Goal: Task Accomplishment & Management: Complete application form

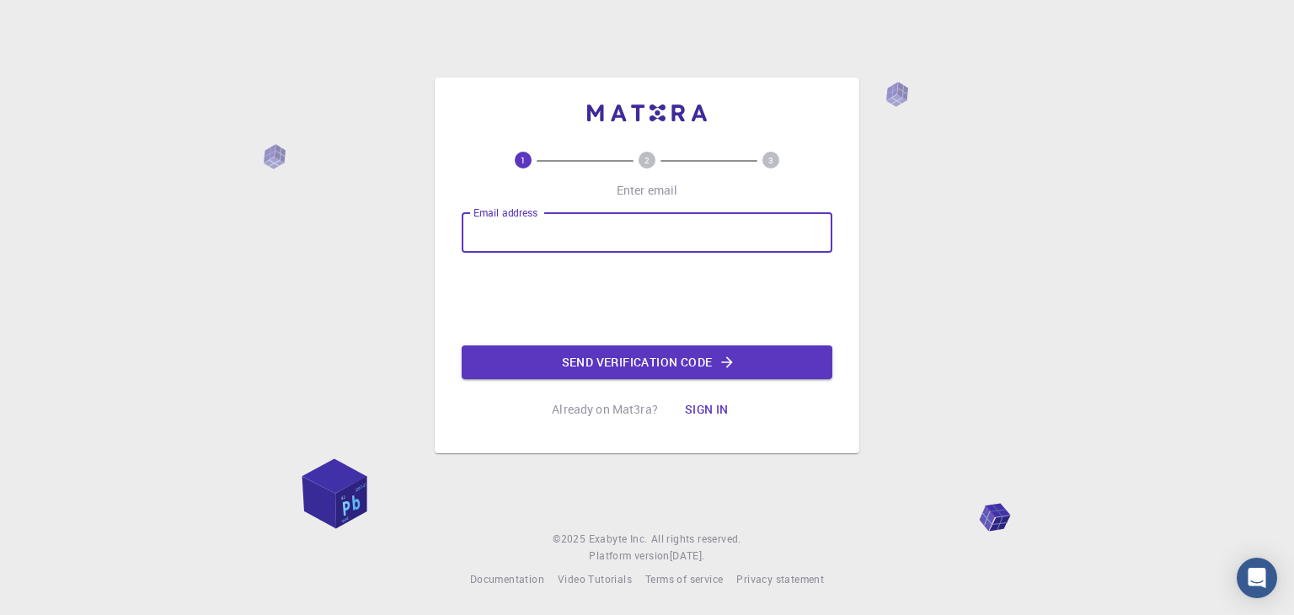
type input "[EMAIL_ADDRESS][DOMAIN_NAME]"
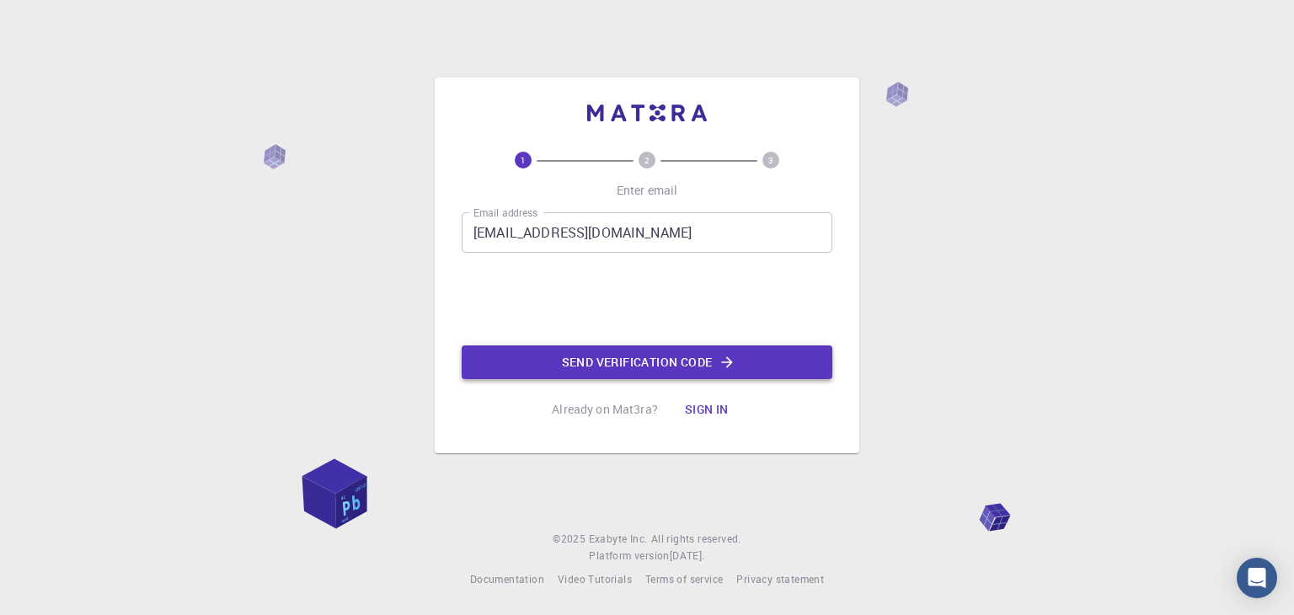
click at [553, 361] on button "Send verification code" at bounding box center [647, 363] width 371 height 34
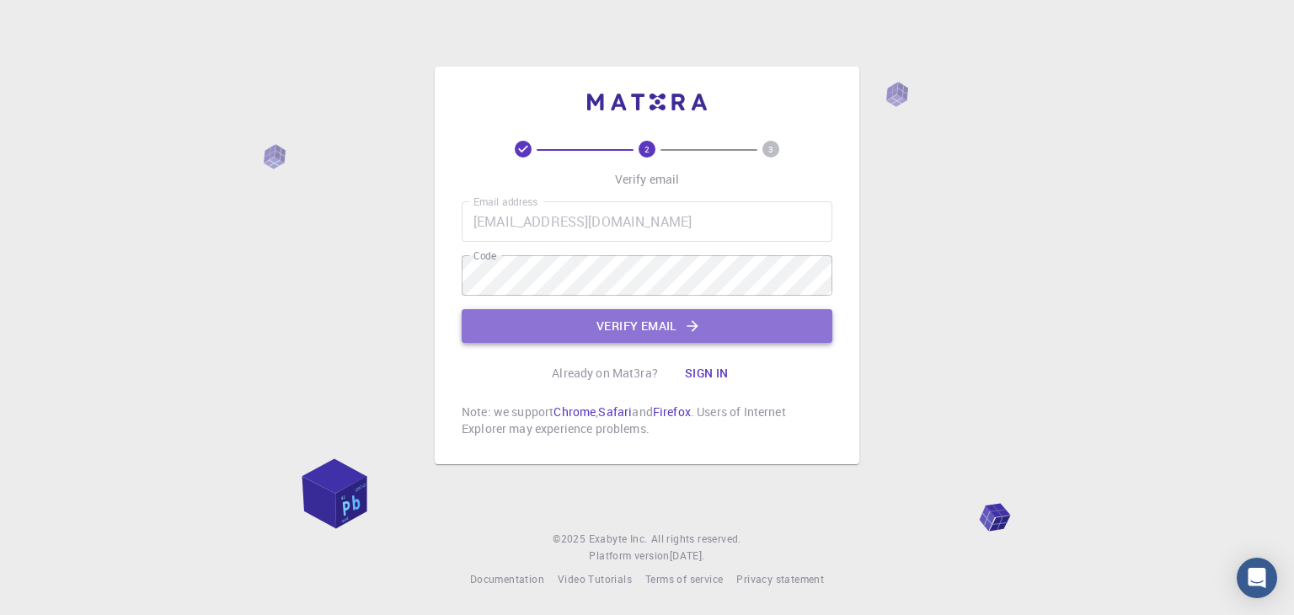
click at [544, 319] on button "Verify email" at bounding box center [647, 326] width 371 height 34
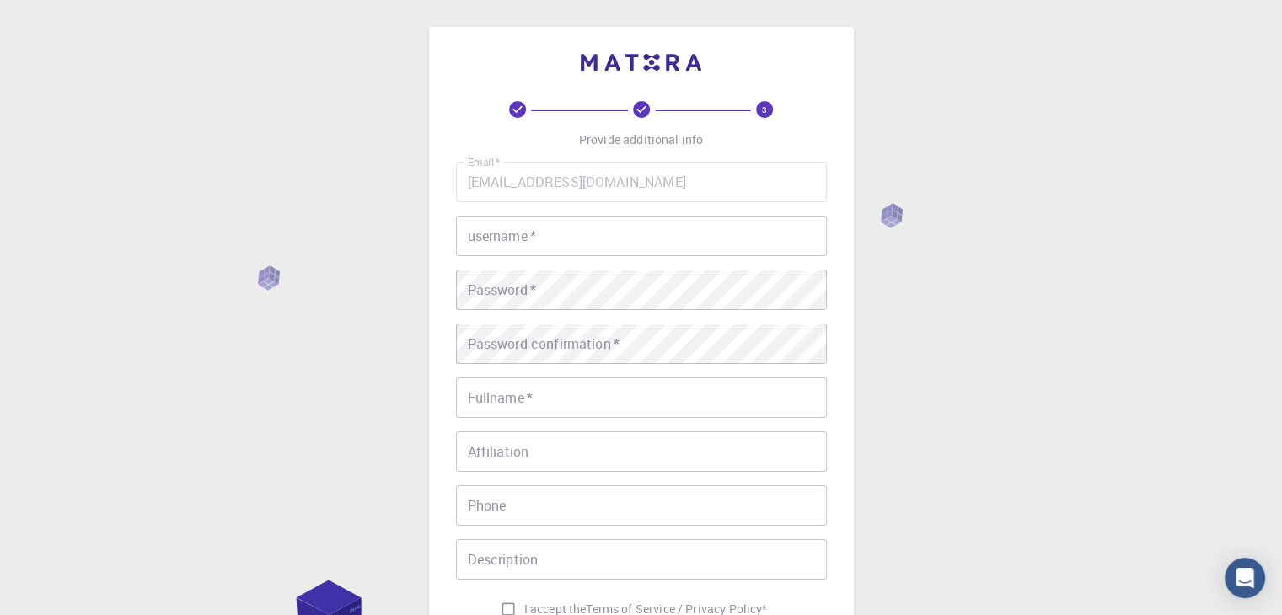
click at [552, 252] on input "username   *" at bounding box center [641, 236] width 371 height 40
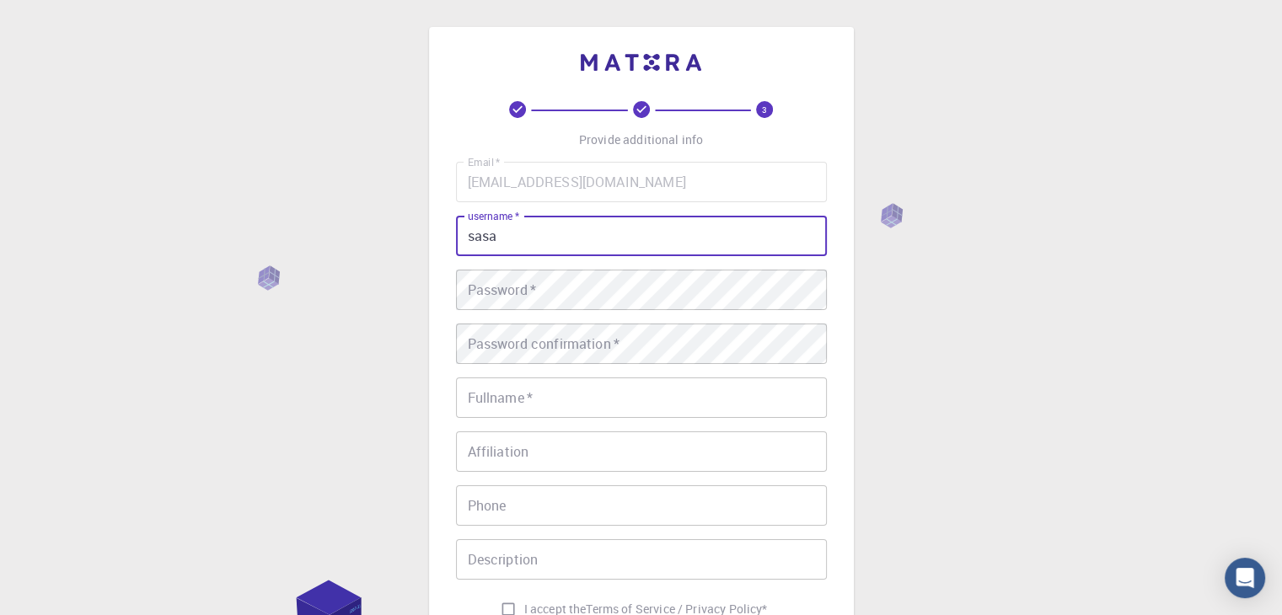
type input "sasa"
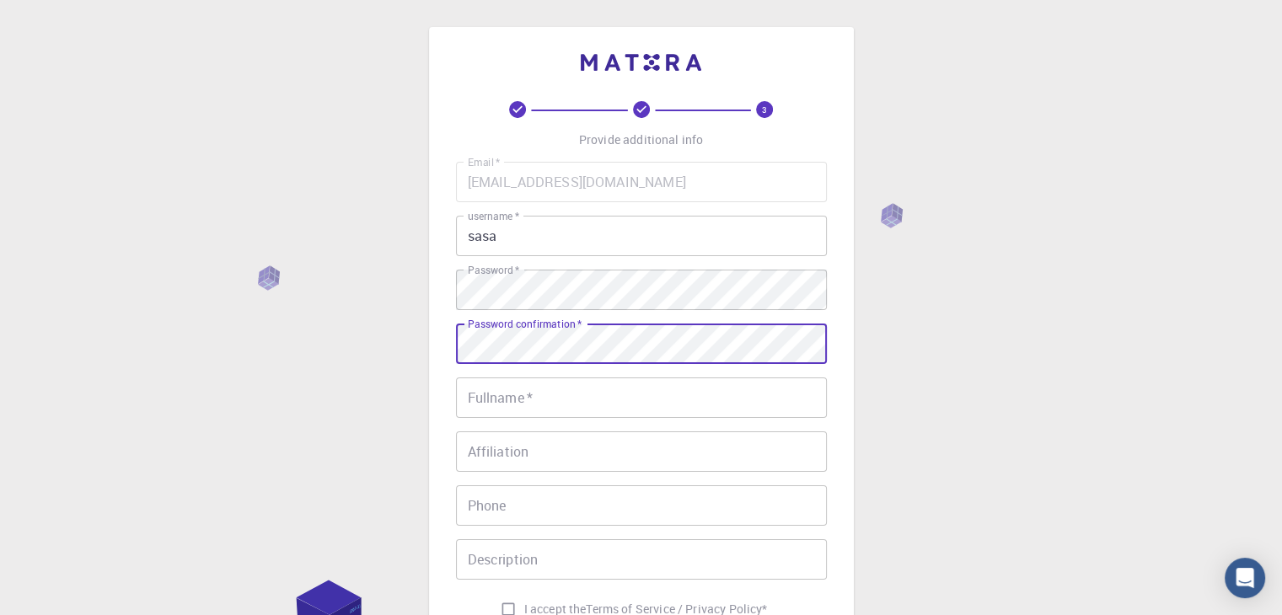
click at [526, 401] on input "Fullname   *" at bounding box center [641, 398] width 371 height 40
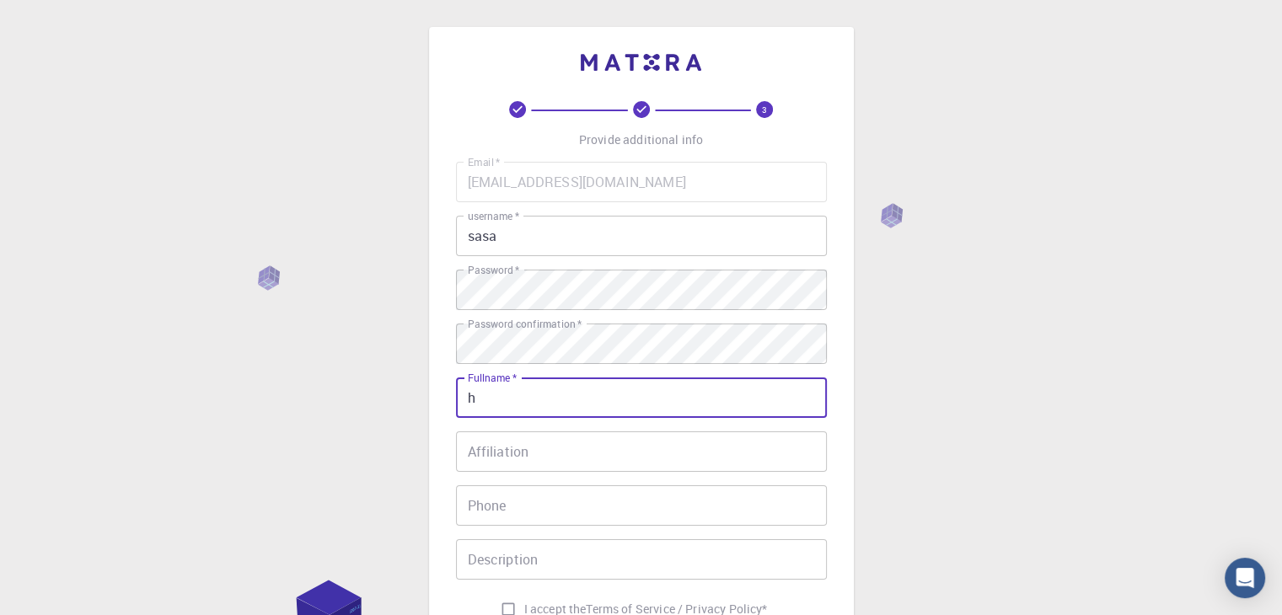
type input "h"
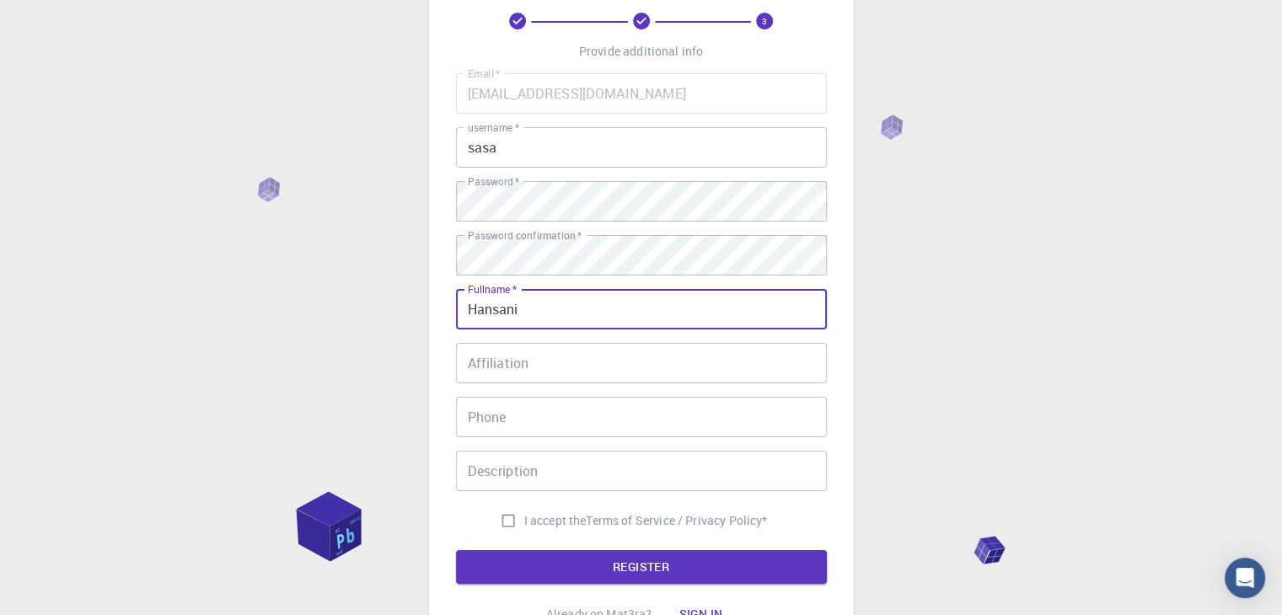
scroll to position [169, 0]
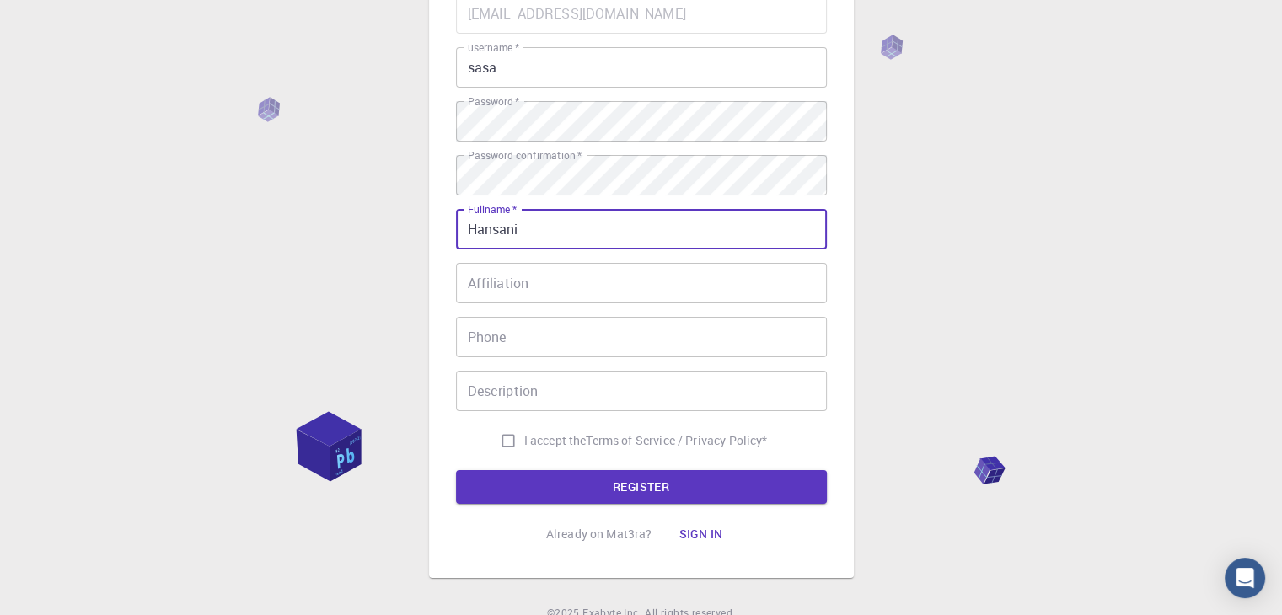
type input "Hansani"
click at [503, 443] on input "I accept the Terms of Service / Privacy Policy *" at bounding box center [508, 441] width 32 height 32
checkbox input "true"
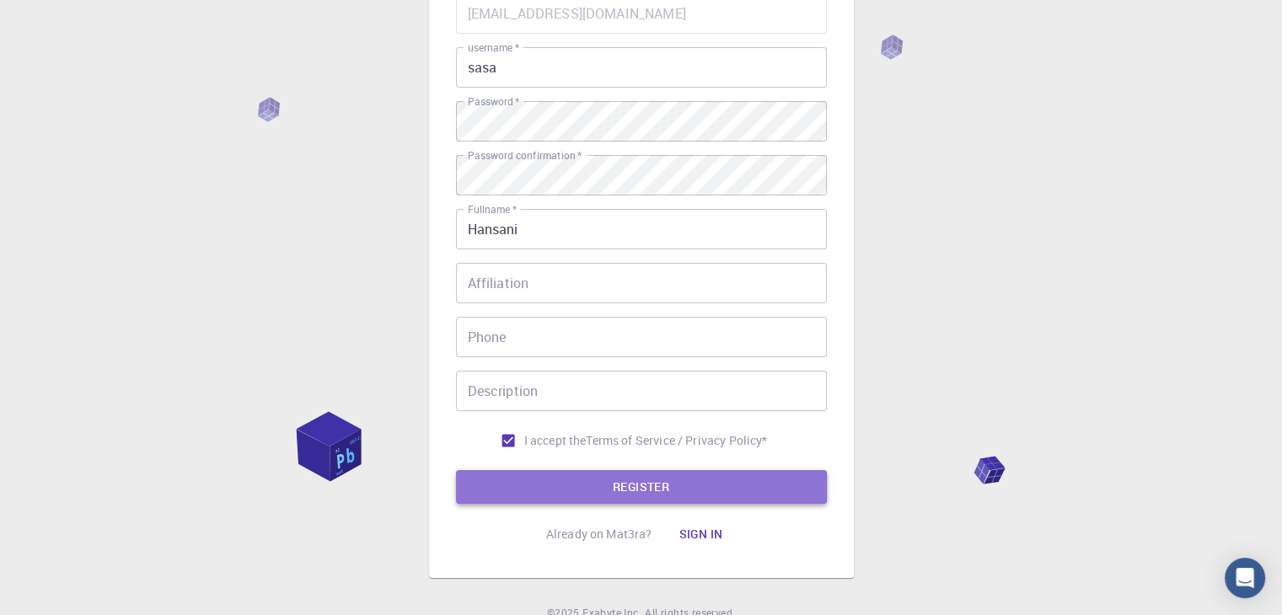
click at [517, 491] on button "REGISTER" at bounding box center [641, 487] width 371 height 34
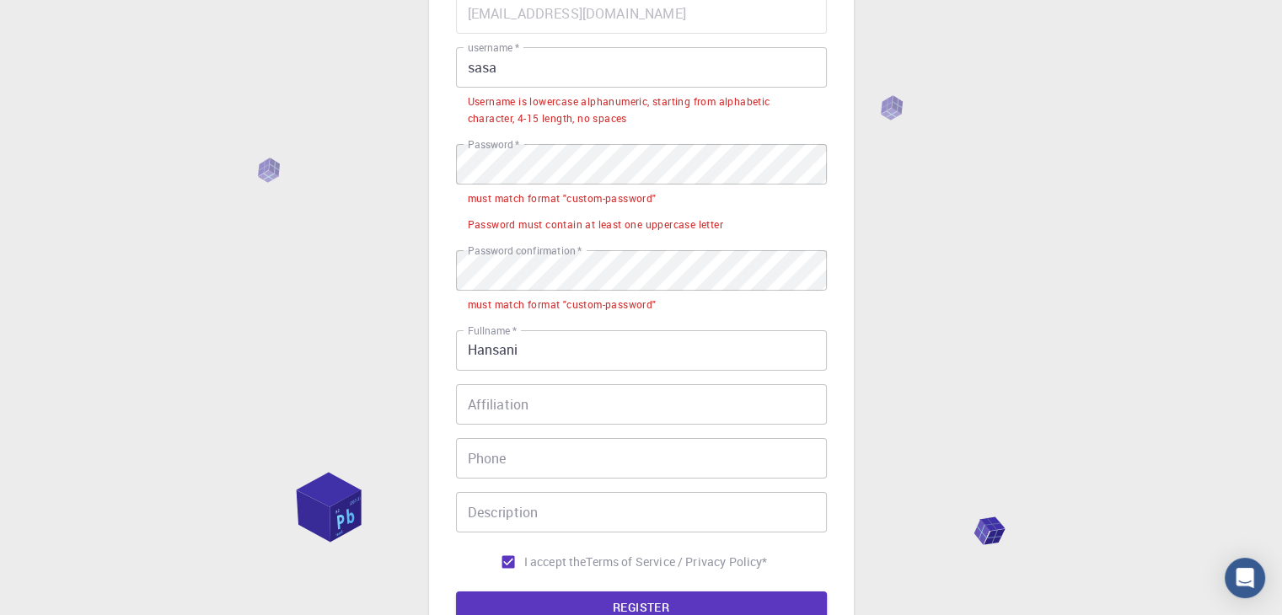
scroll to position [0, 0]
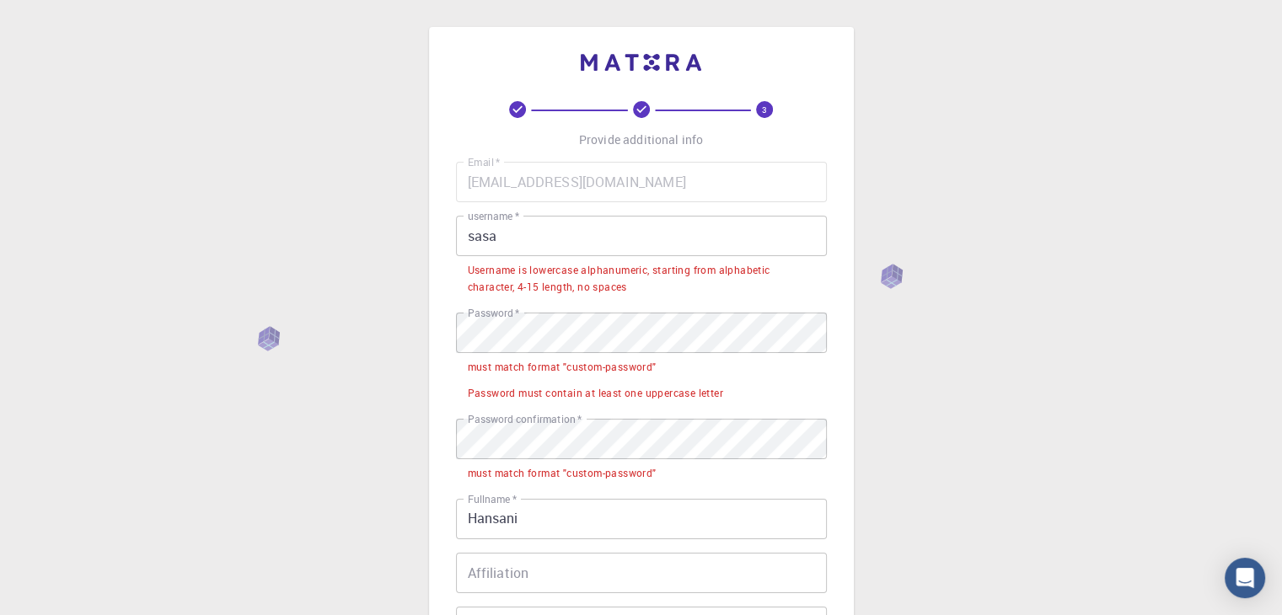
click at [501, 240] on input "sasa" at bounding box center [641, 236] width 371 height 40
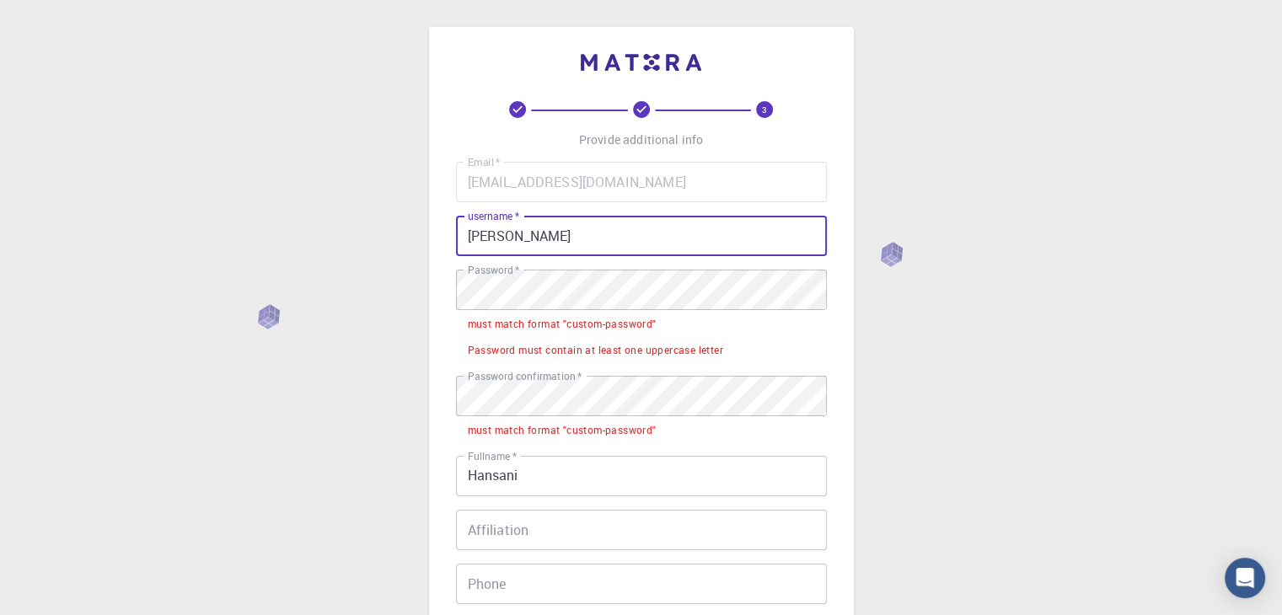
type input "[PERSON_NAME]"
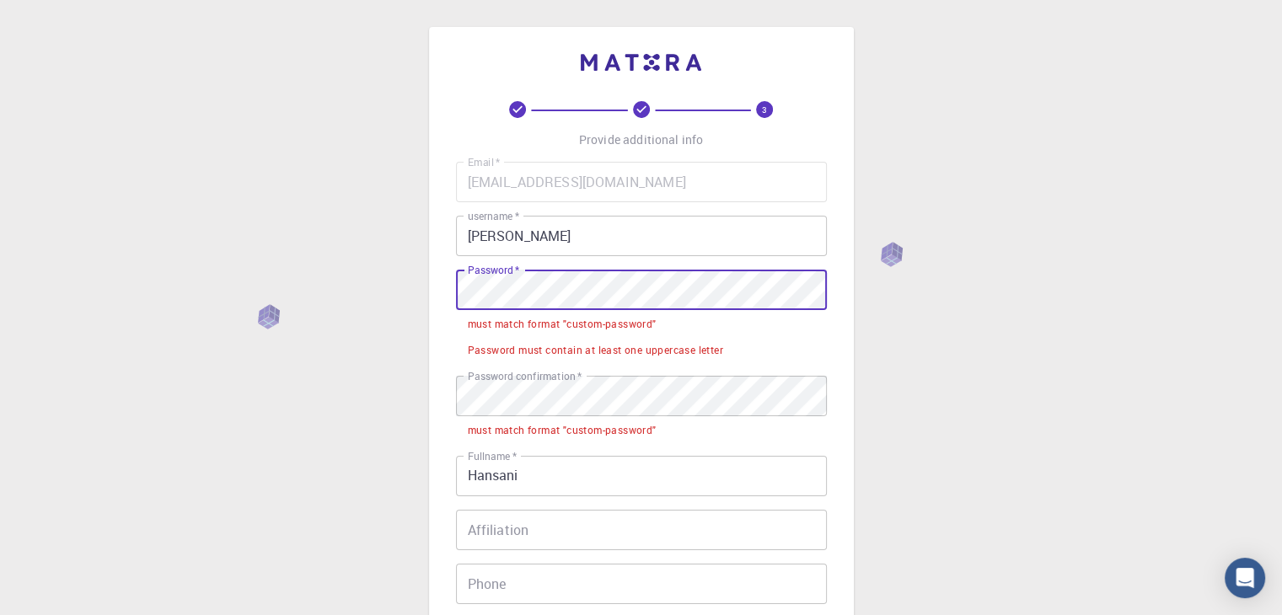
click at [367, 309] on div "3 Provide additional info Email   * [EMAIL_ADDRESS][DOMAIN_NAME] Email   * user…" at bounding box center [641, 467] width 1282 height 935
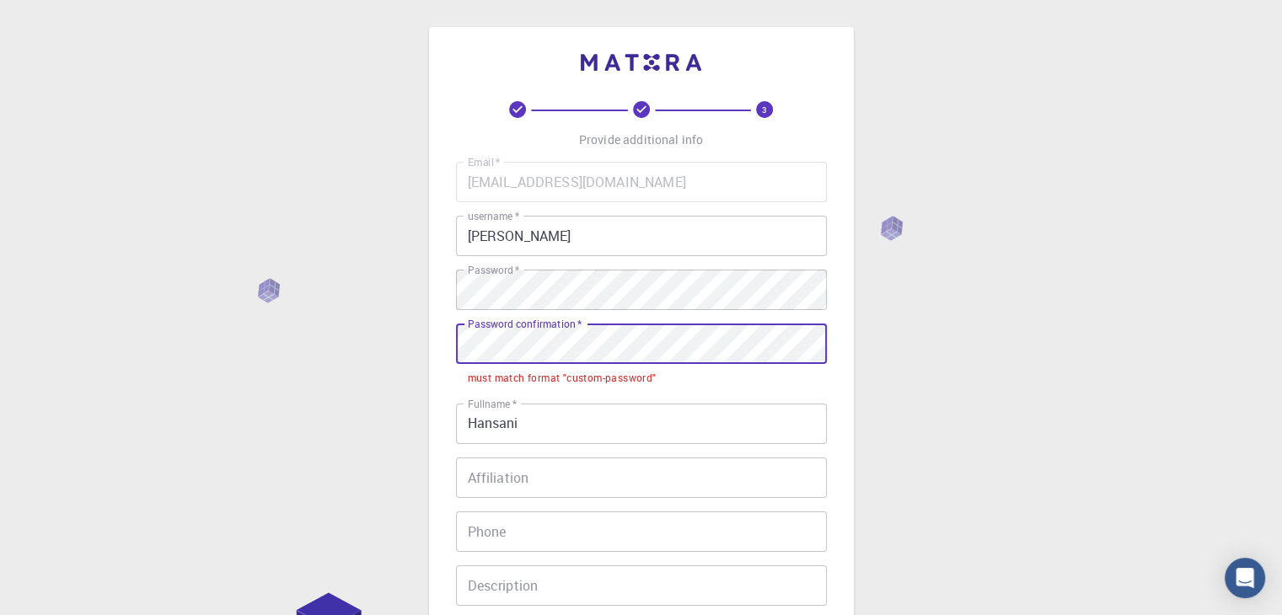
click at [407, 348] on div "3 Provide additional info Email   * [EMAIL_ADDRESS][DOMAIN_NAME] Email   * user…" at bounding box center [641, 442] width 1282 height 884
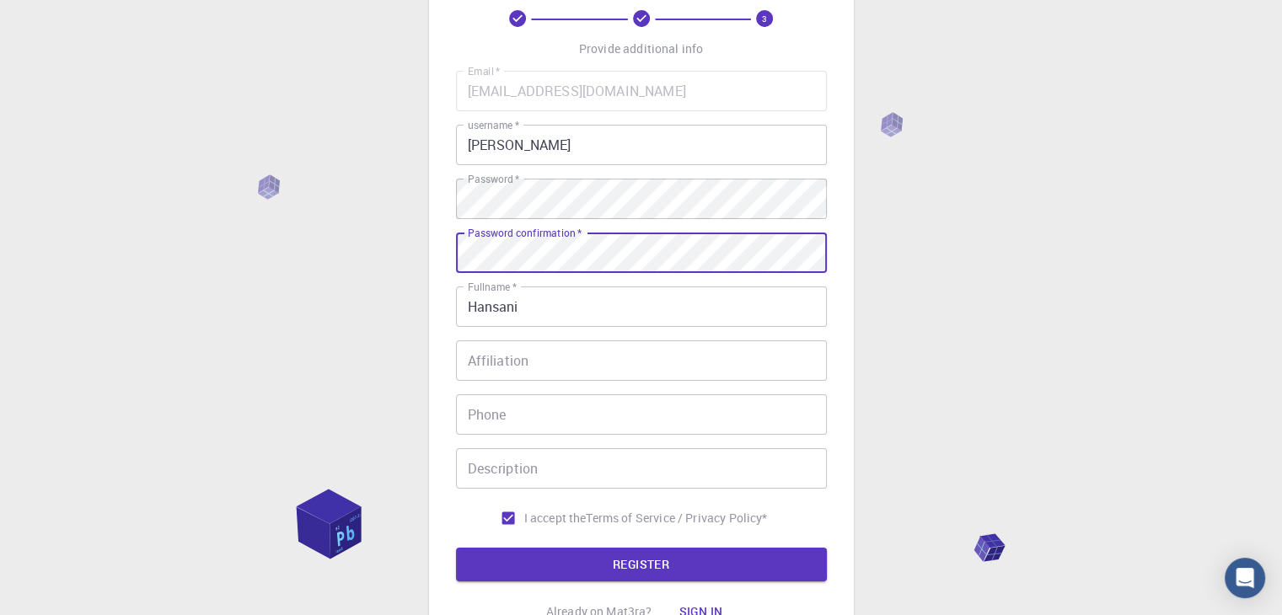
scroll to position [243, 0]
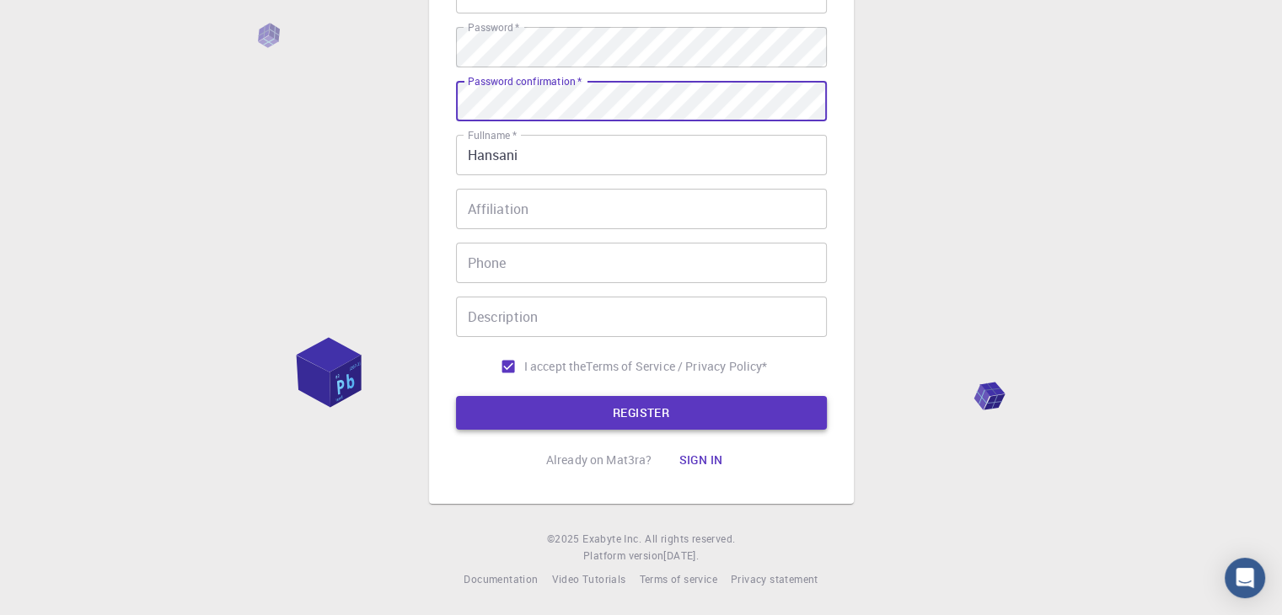
click at [533, 401] on button "REGISTER" at bounding box center [641, 413] width 371 height 34
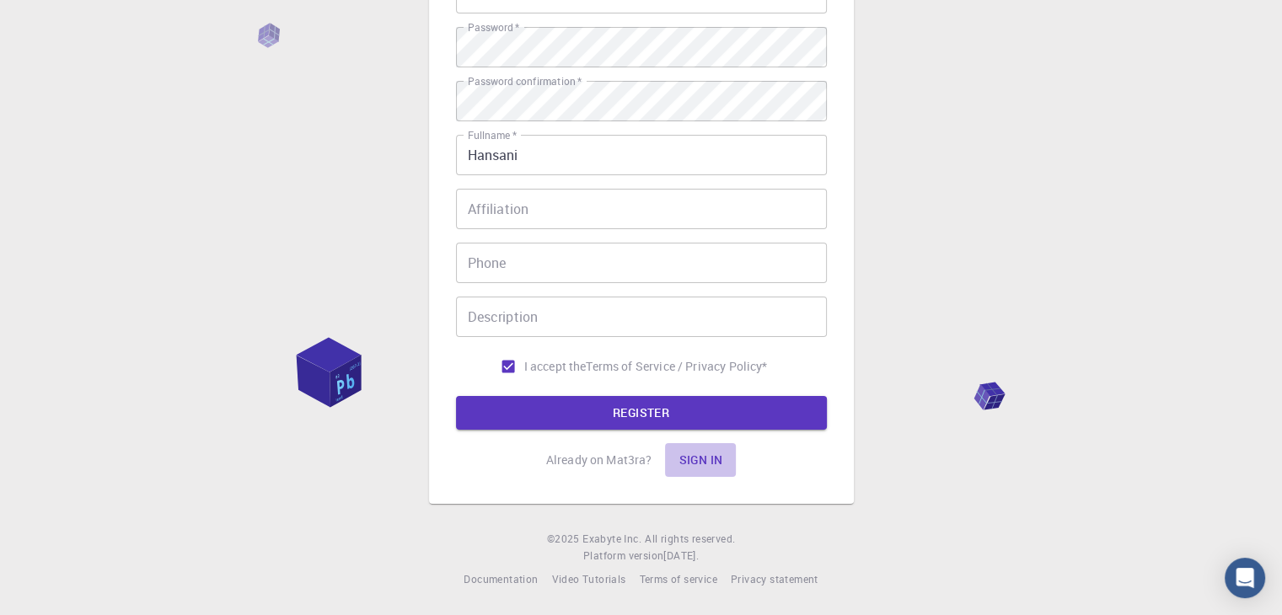
click at [687, 457] on button "Sign in" at bounding box center [700, 460] width 71 height 34
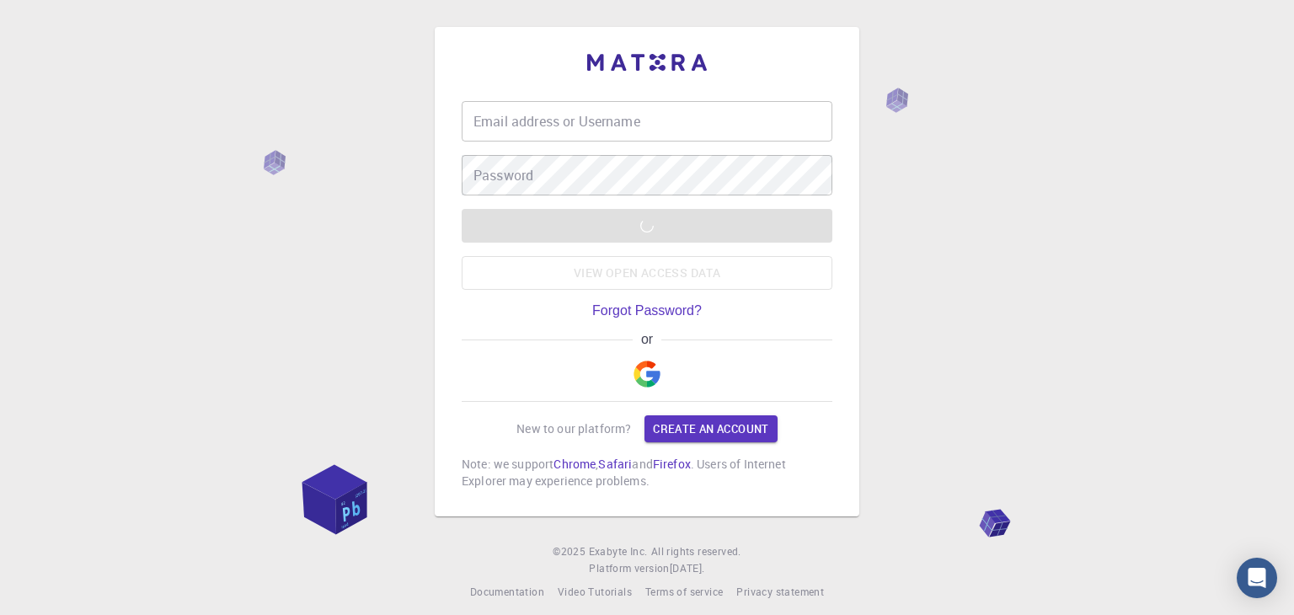
click at [575, 132] on input "Email address or Username" at bounding box center [647, 121] width 371 height 40
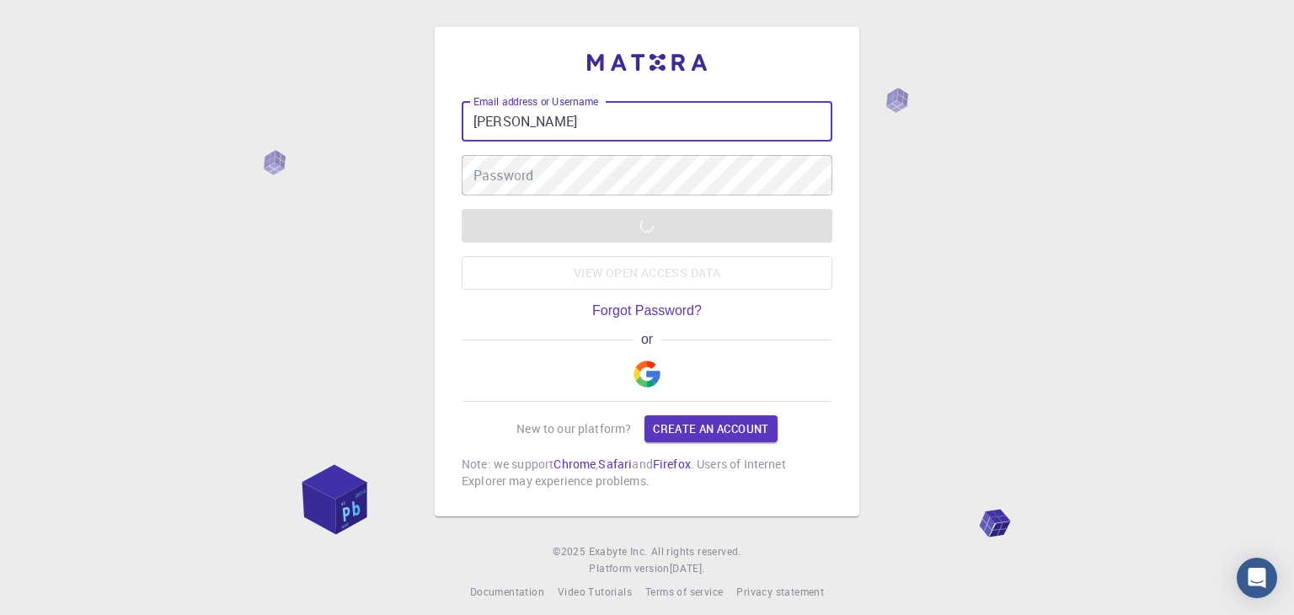
type input "[PERSON_NAME]"
